Goal: Information Seeking & Learning: Learn about a topic

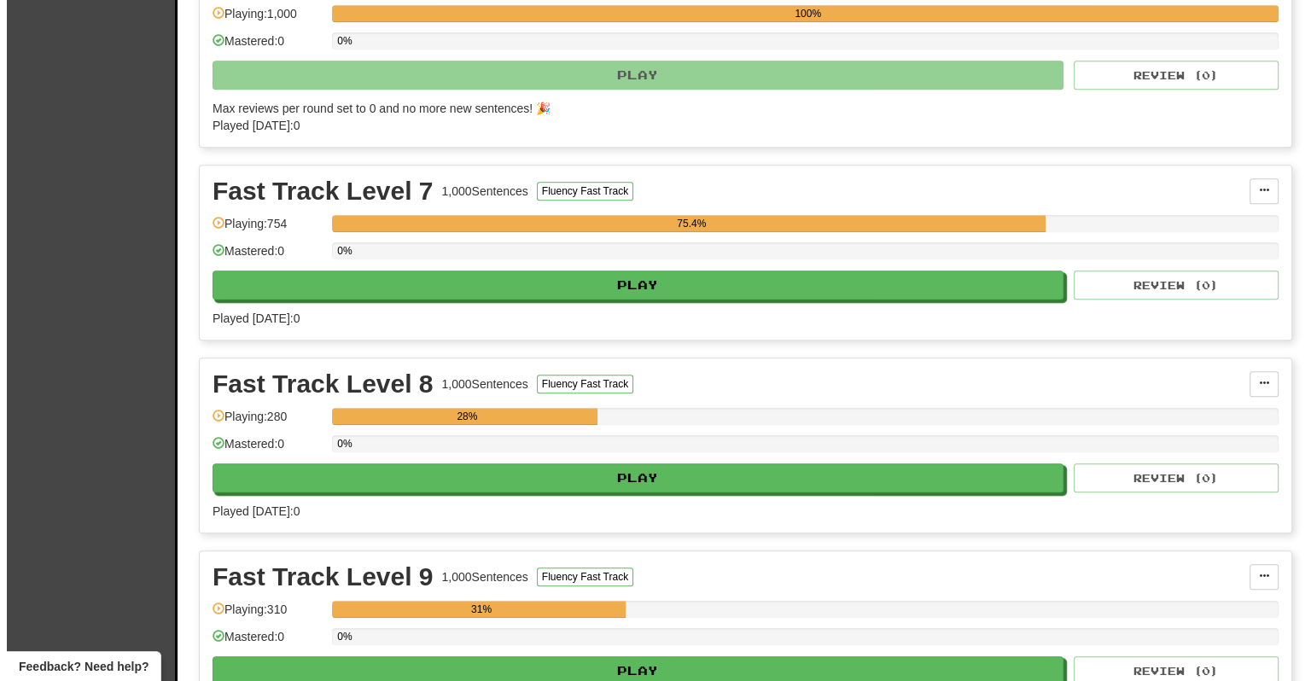
scroll to position [1536, 0]
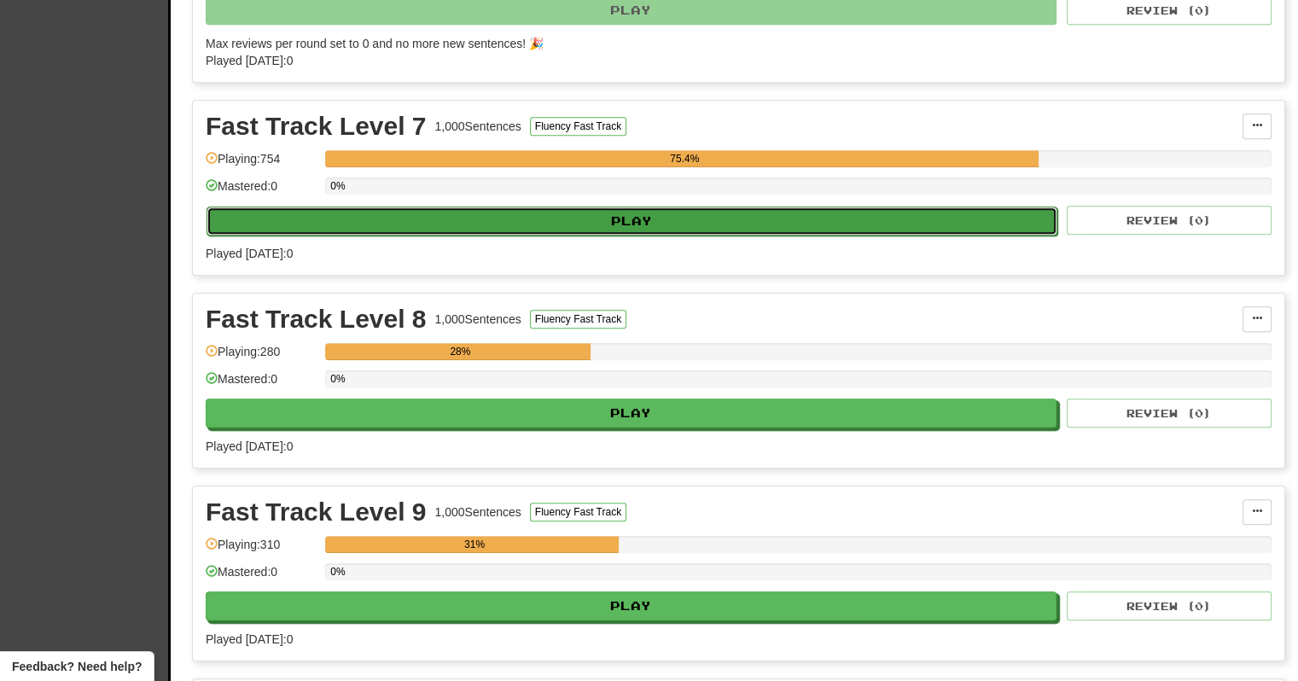
click at [748, 216] on button "Play" at bounding box center [632, 221] width 851 height 29
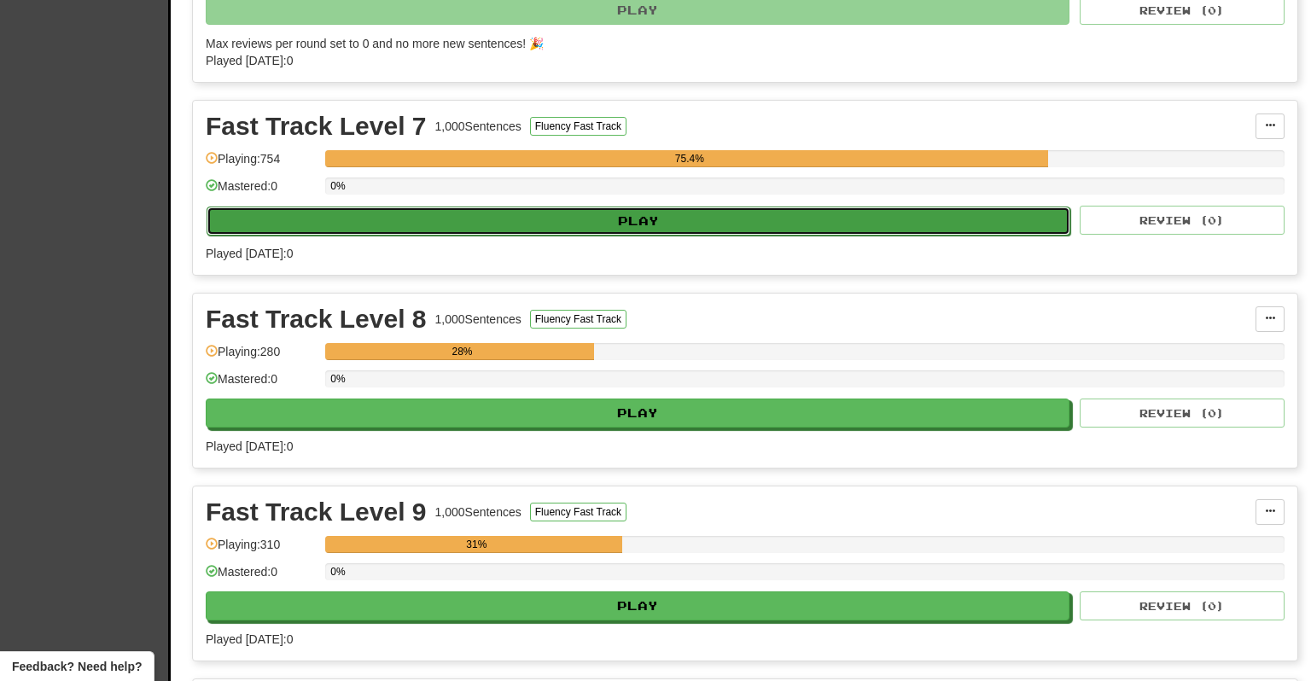
select select "***"
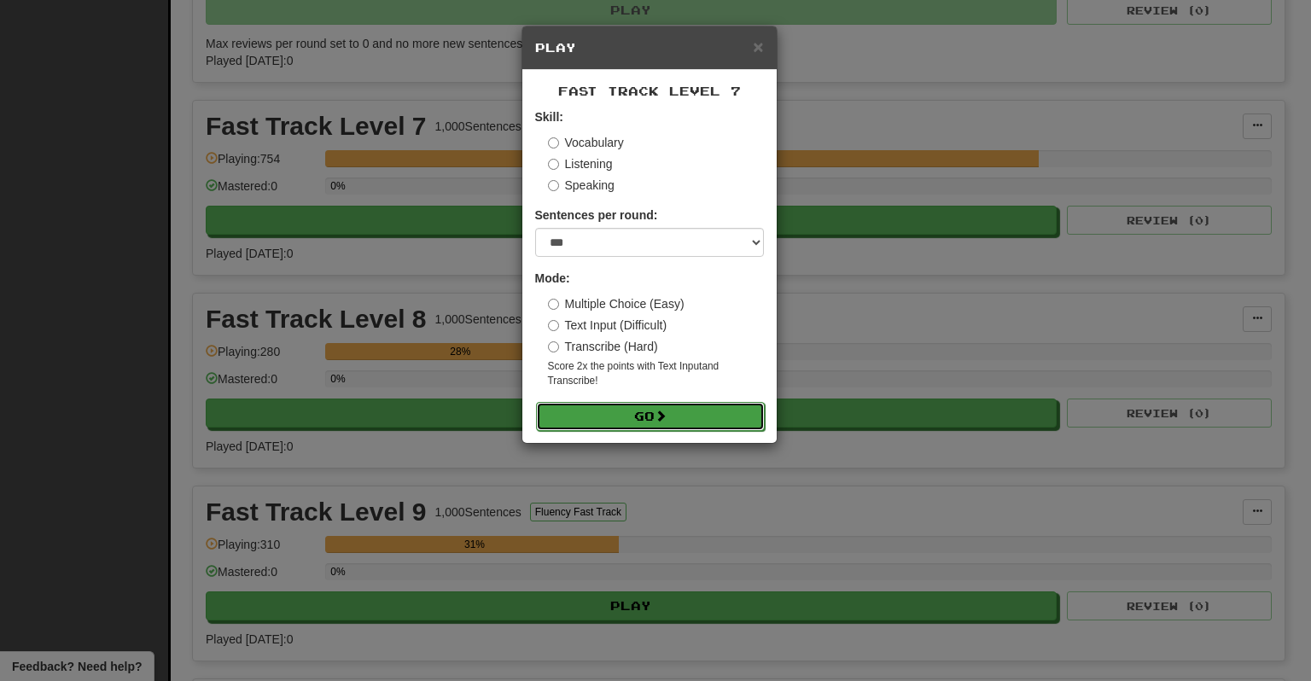
click at [672, 417] on button "Go" at bounding box center [650, 416] width 229 height 29
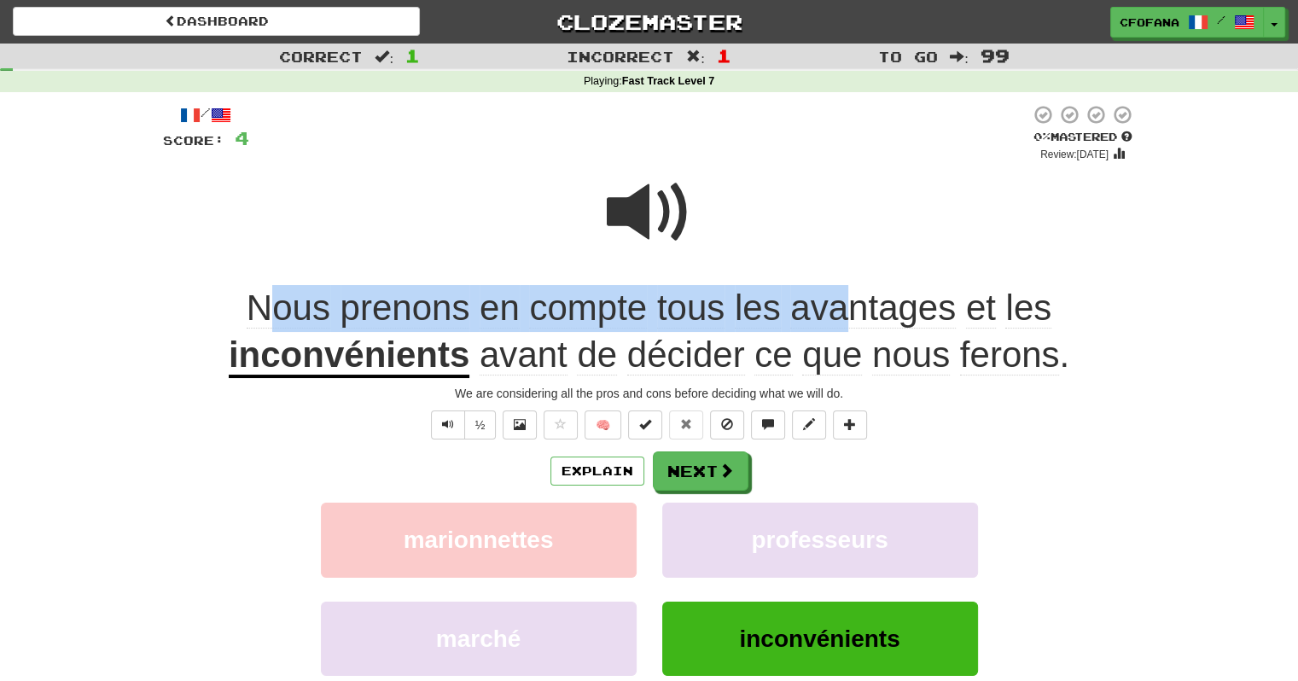
drag, startPoint x: 268, startPoint y: 288, endPoint x: 856, endPoint y: 322, distance: 589.0
click at [853, 322] on span "Nous prenons en compte tous les avantages et les" at bounding box center [649, 308] width 805 height 41
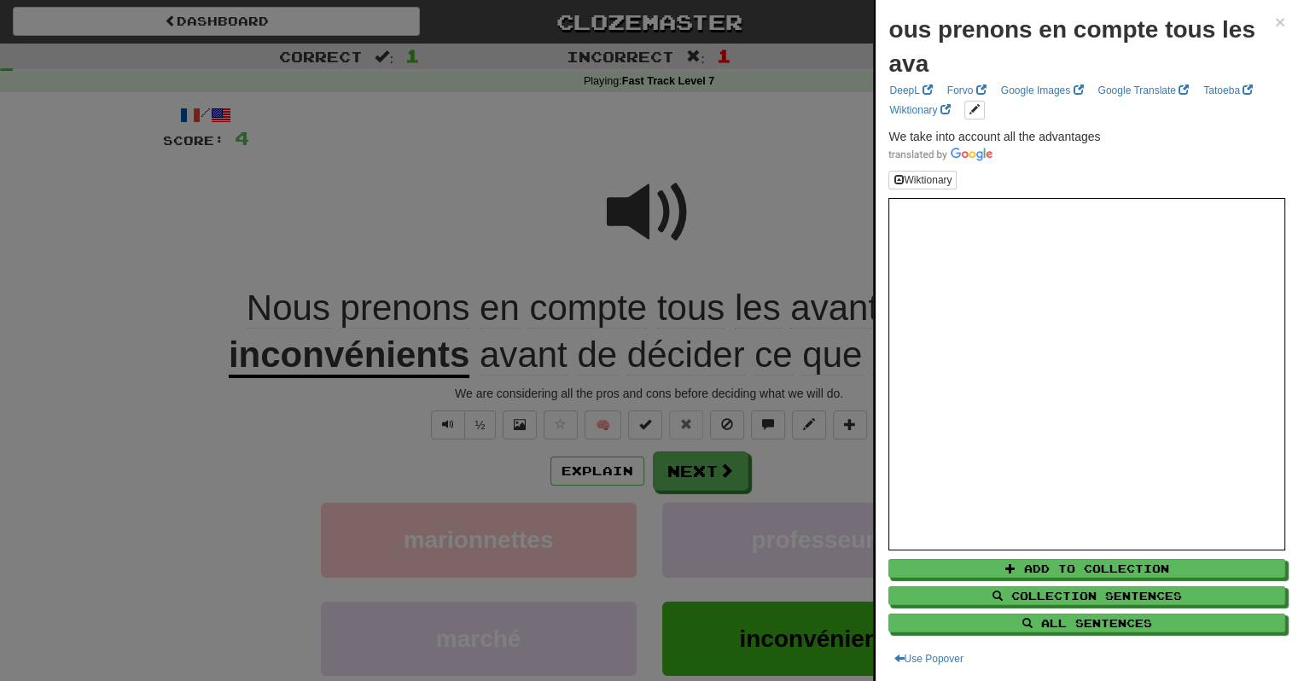
click at [649, 324] on div at bounding box center [649, 340] width 1298 height 681
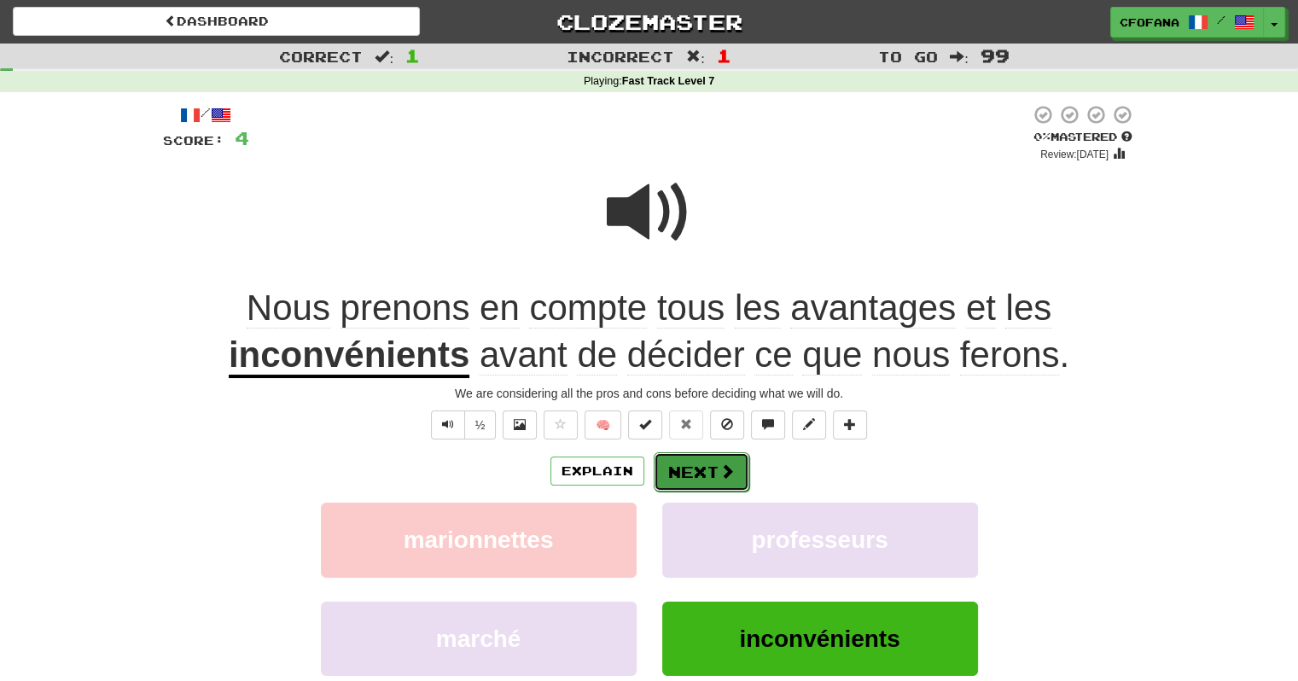
click at [710, 472] on button "Next" at bounding box center [702, 471] width 96 height 39
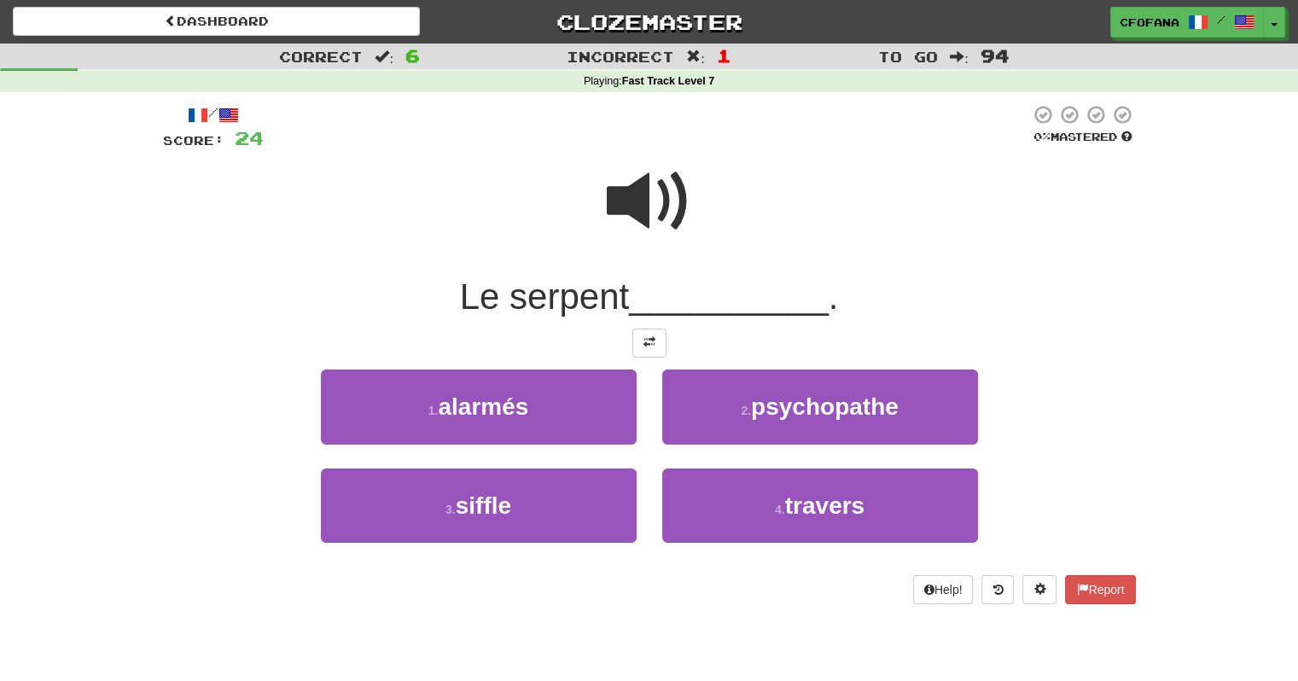
click at [687, 223] on span at bounding box center [649, 201] width 85 height 85
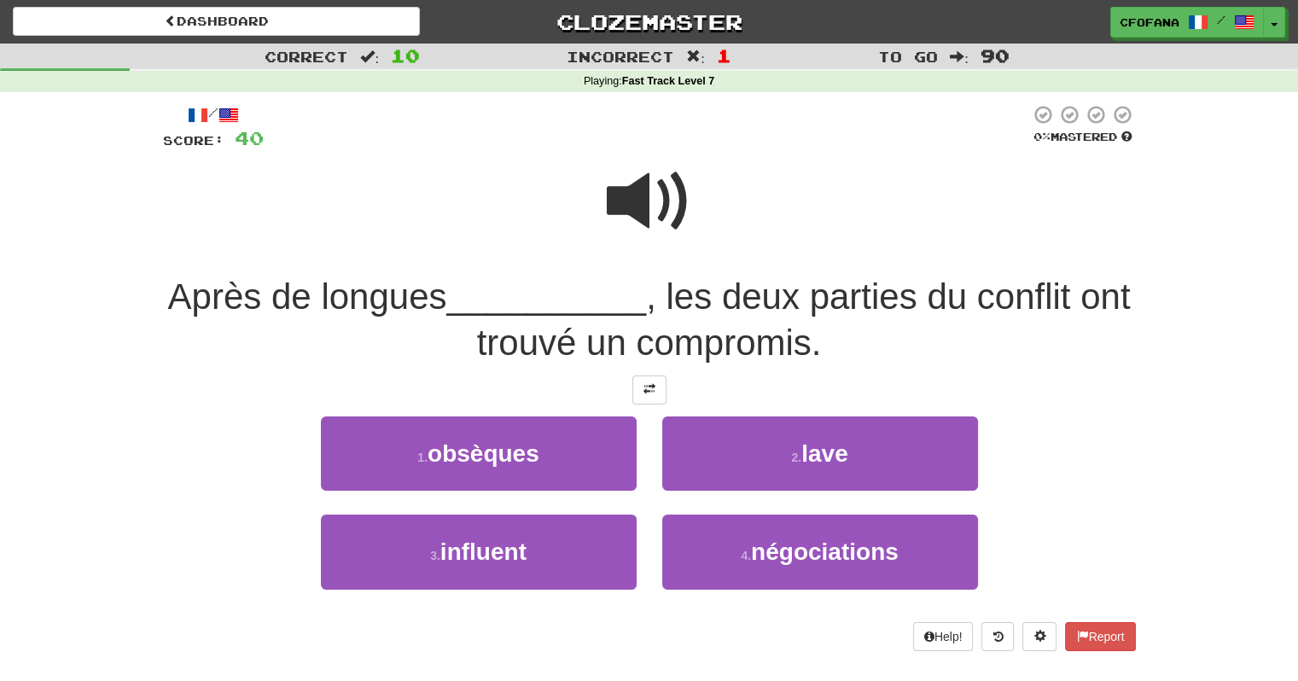
click at [679, 223] on span at bounding box center [649, 201] width 85 height 85
click at [656, 198] on span at bounding box center [649, 201] width 85 height 85
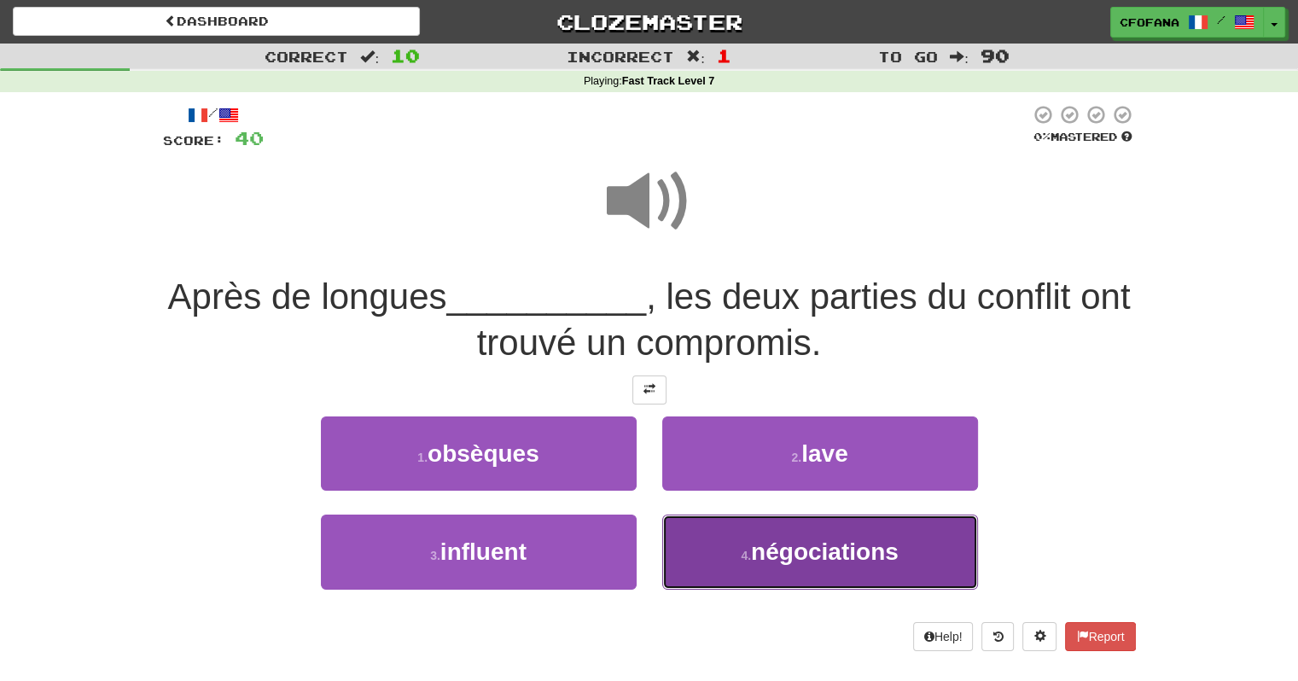
click at [807, 544] on span "négociations" at bounding box center [825, 551] width 148 height 26
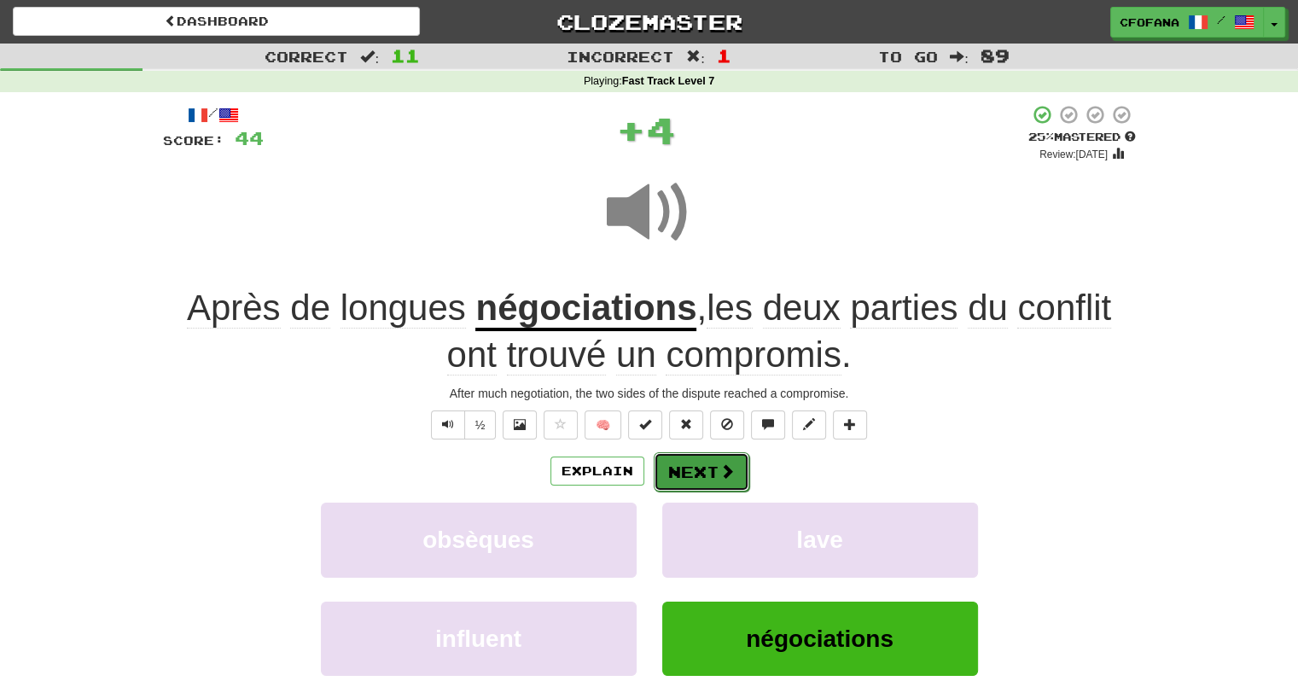
click at [684, 472] on button "Next" at bounding box center [702, 471] width 96 height 39
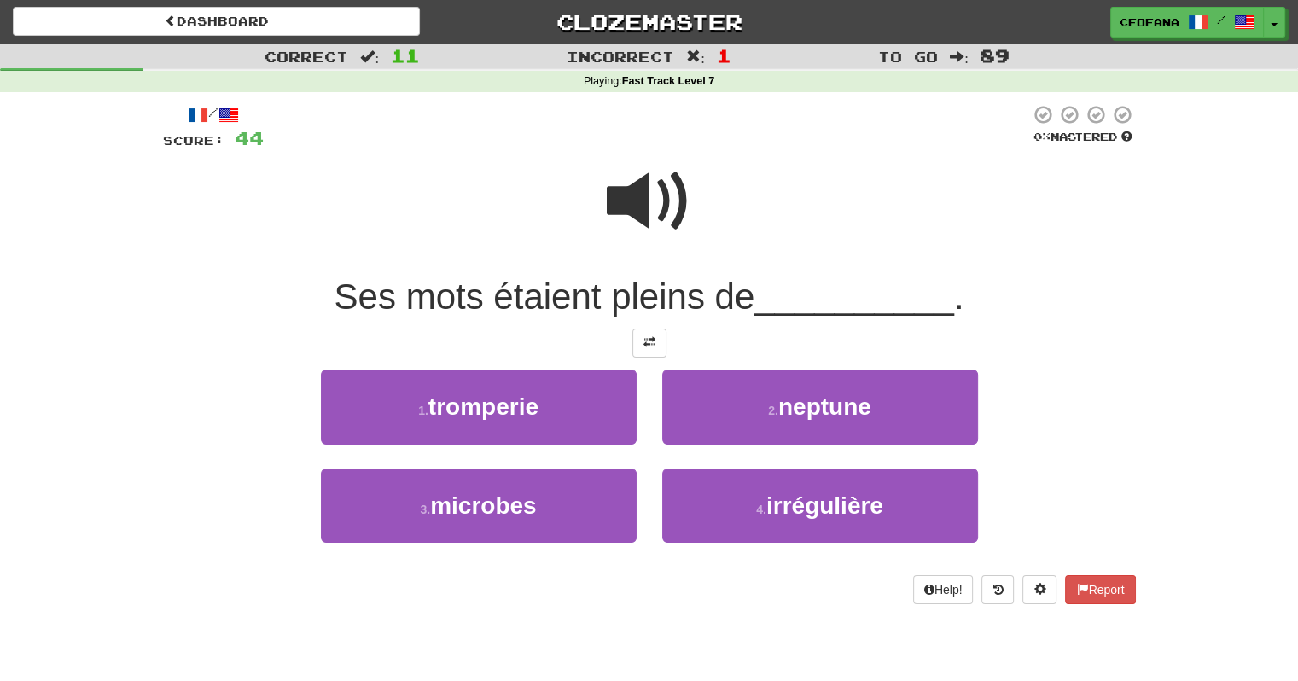
click at [680, 223] on span at bounding box center [649, 201] width 85 height 85
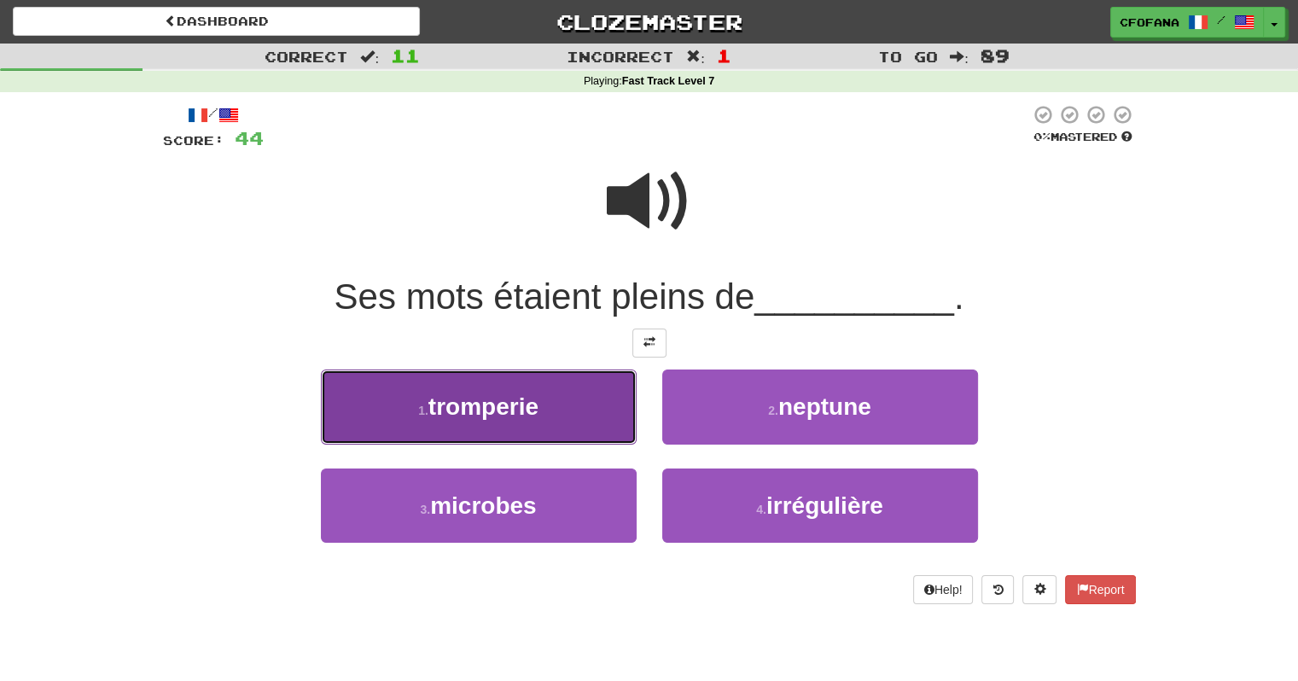
click at [542, 426] on button "1 . tromperie" at bounding box center [479, 407] width 316 height 74
